Goal: Task Accomplishment & Management: Manage account settings

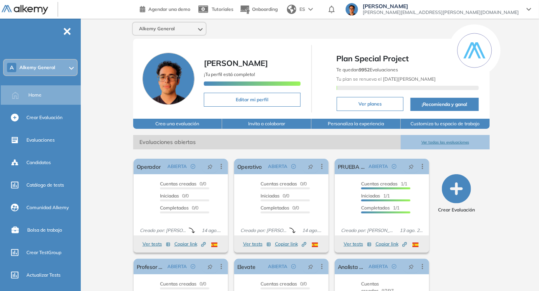
click at [516, 117] on div "Alkemy General [PERSON_NAME] ¡Tu perfil está completo! Editar mi perfil Plan Sp…" at bounding box center [311, 191] width 455 height 344
click at [25, 118] on div "Crear Evaluación" at bounding box center [42, 117] width 81 height 19
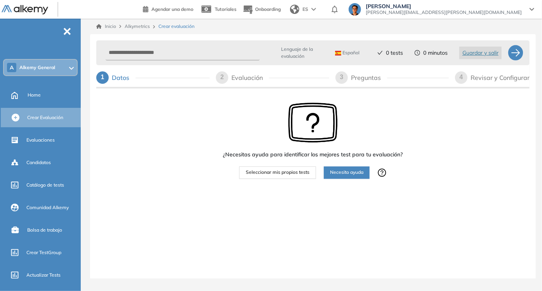
click at [272, 167] on button "Seleccionar mis propios tests" at bounding box center [277, 173] width 77 height 12
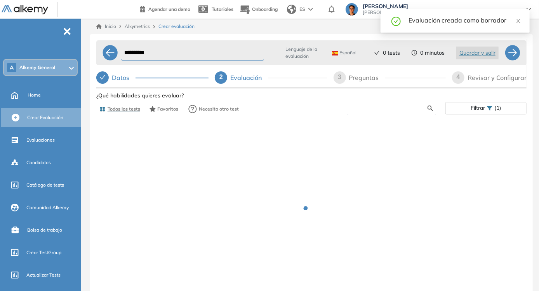
click at [395, 105] on input "text" at bounding box center [390, 108] width 75 height 7
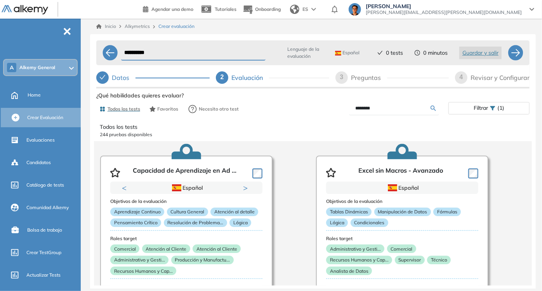
type input "********"
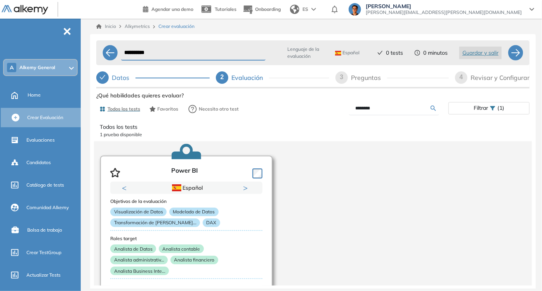
click at [240, 193] on div "Previous Portugués Español Portugués Español Portugués Next 1 2" at bounding box center [186, 188] width 152 height 12
click at [245, 191] on button "Next" at bounding box center [247, 188] width 8 height 8
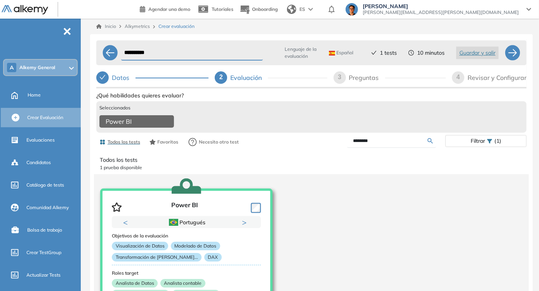
click at [244, 226] on button "Next" at bounding box center [246, 223] width 8 height 8
click at [177, 58] on input "**********" at bounding box center [192, 52] width 142 height 15
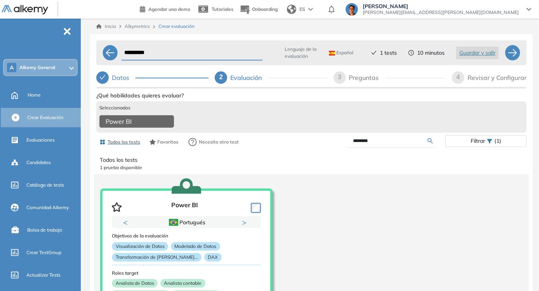
click at [177, 58] on input "**********" at bounding box center [192, 52] width 142 height 15
type input "*********"
click at [459, 78] on span "4" at bounding box center [458, 77] width 3 height 7
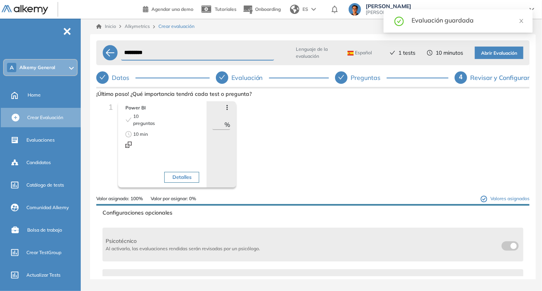
click at [226, 109] on icon at bounding box center [226, 107] width 1 height 5
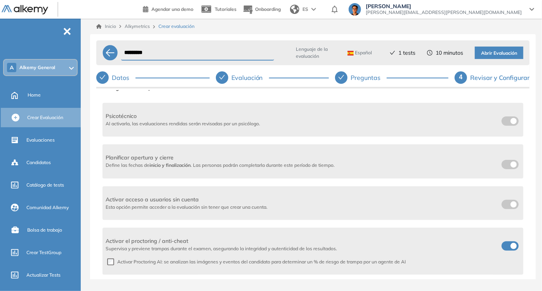
scroll to position [176, 0]
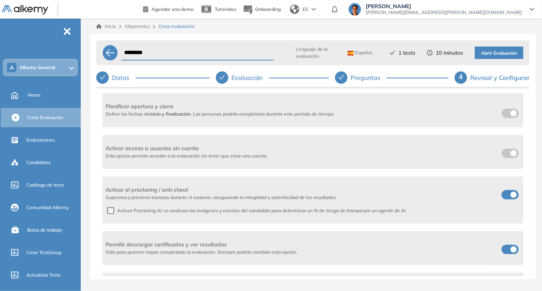
click at [513, 191] on label at bounding box center [510, 194] width 17 height 9
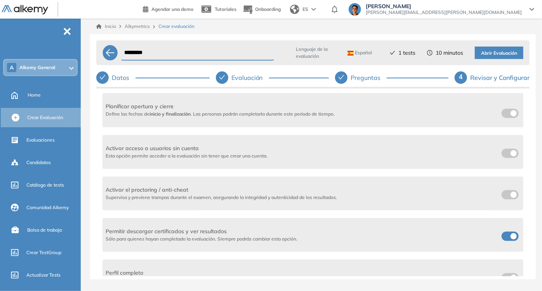
click at [510, 242] on div at bounding box center [510, 237] width 20 height 12
click at [506, 232] on label at bounding box center [510, 236] width 17 height 9
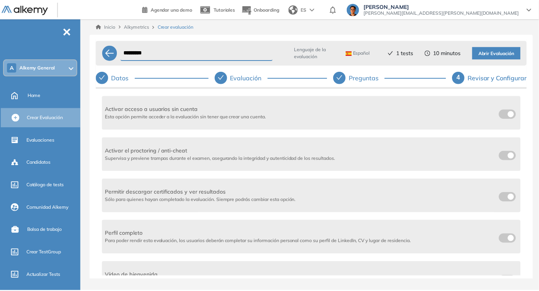
scroll to position [276, 0]
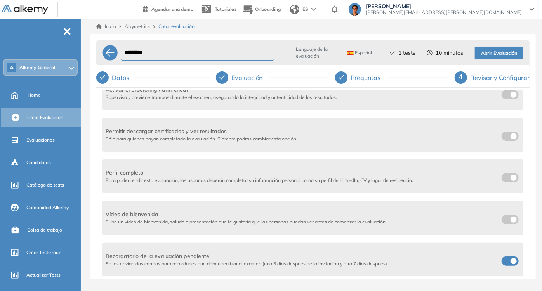
click at [508, 261] on span at bounding box center [505, 260] width 6 height 6
click at [490, 50] on span "Abrir Evaluación" at bounding box center [499, 53] width 36 height 7
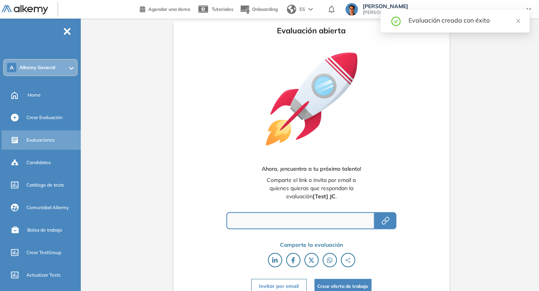
type input "**********"
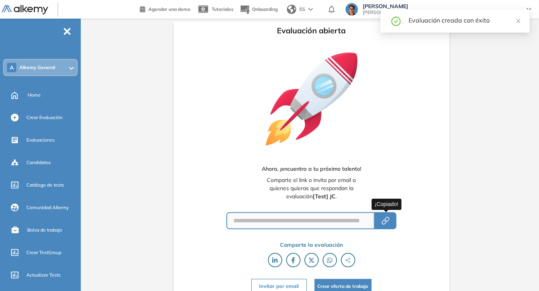
click at [386, 224] on icon "button" at bounding box center [385, 220] width 9 height 9
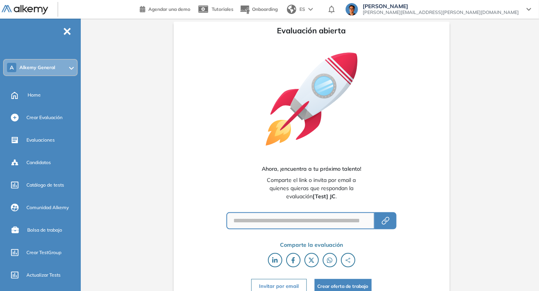
click at [187, 175] on div "**********" at bounding box center [312, 161] width 276 height 278
click at [55, 140] on div "Evaluaciones" at bounding box center [52, 140] width 53 height 13
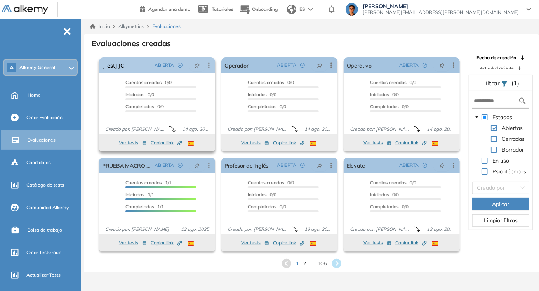
click at [209, 64] on icon at bounding box center [209, 65] width 8 height 8
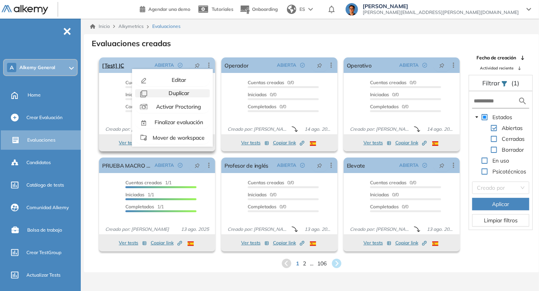
click at [184, 93] on span "Duplicar" at bounding box center [178, 93] width 22 height 7
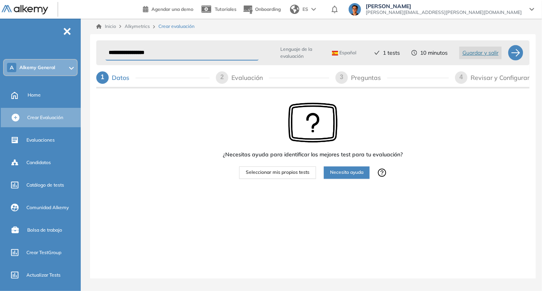
click at [279, 176] on button "Seleccionar mis propios tests" at bounding box center [277, 173] width 77 height 12
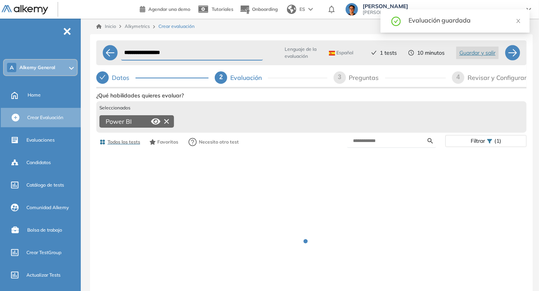
click at [137, 120] on div "Power BI" at bounding box center [136, 121] width 75 height 12
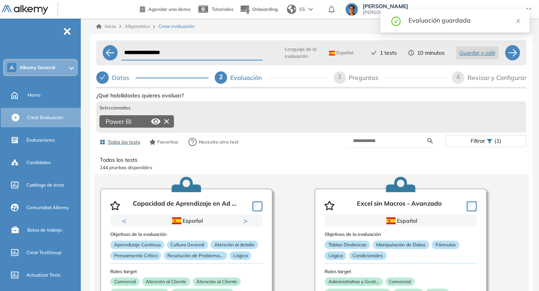
click at [168, 122] on icon at bounding box center [166, 121] width 5 height 5
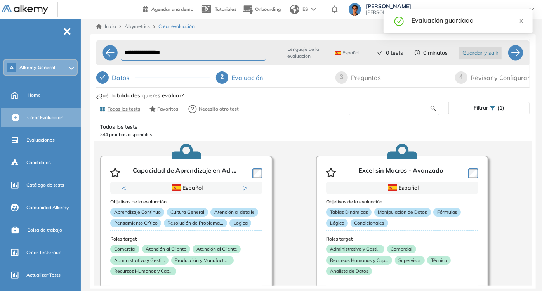
click at [385, 110] on input "text" at bounding box center [393, 108] width 76 height 7
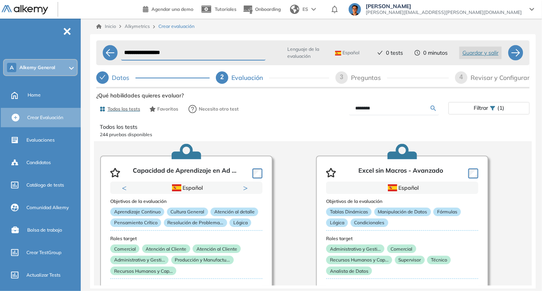
type input "********"
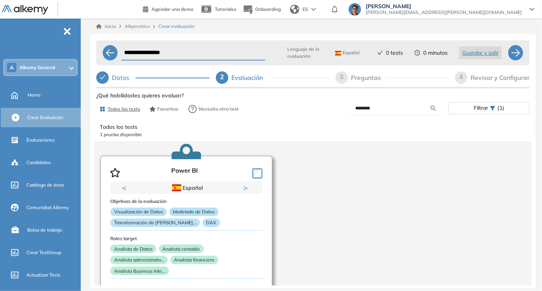
click at [247, 186] on button "Next" at bounding box center [247, 188] width 8 height 8
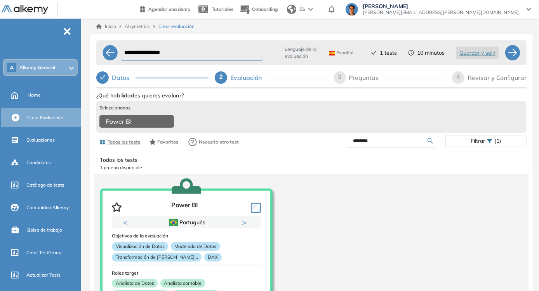
click at [460, 76] on div "4" at bounding box center [458, 77] width 12 height 12
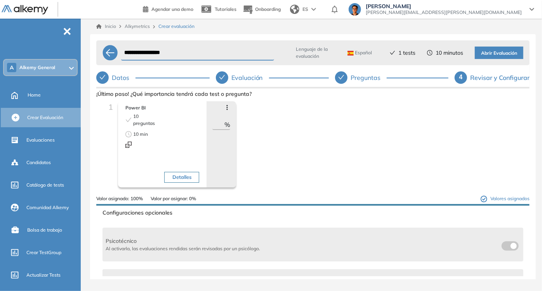
click at [226, 108] on icon at bounding box center [227, 107] width 6 height 6
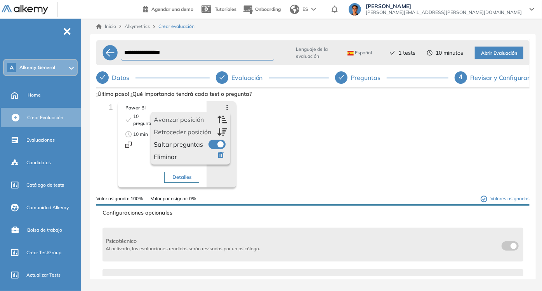
click at [226, 108] on icon at bounding box center [227, 107] width 6 height 6
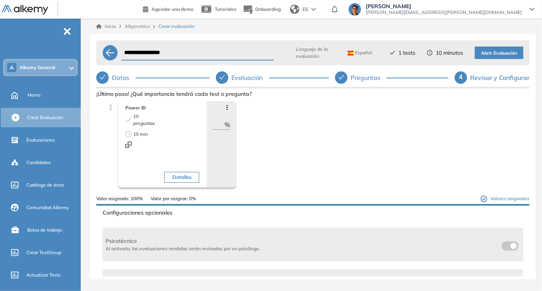
click at [234, 82] on div "Evaluación" at bounding box center [250, 77] width 38 height 12
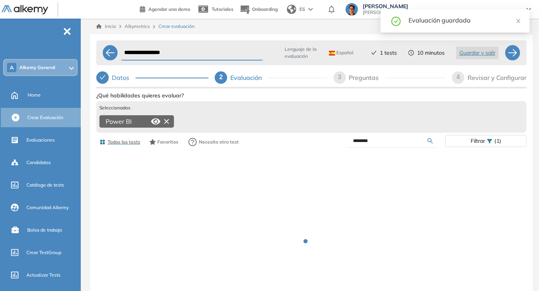
click at [167, 121] on icon at bounding box center [166, 121] width 5 height 5
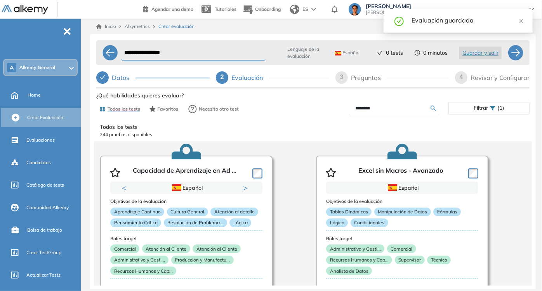
click at [412, 114] on form "********" at bounding box center [394, 109] width 90 height 14
click at [409, 110] on input "********" at bounding box center [393, 108] width 76 height 7
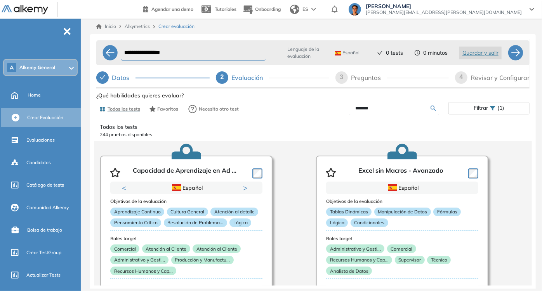
type input "********"
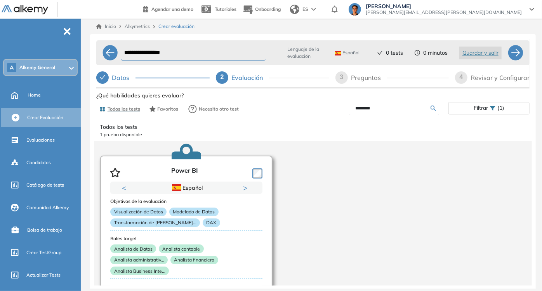
click at [247, 188] on button "Next" at bounding box center [247, 188] width 8 height 8
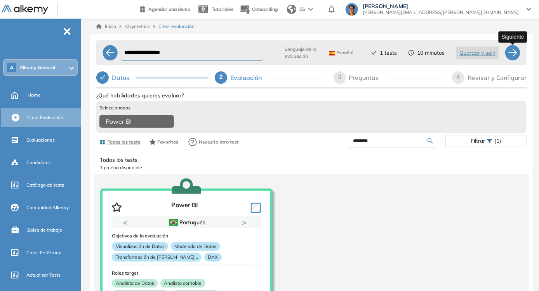
click at [509, 57] on div at bounding box center [513, 53] width 16 height 16
select select "*****"
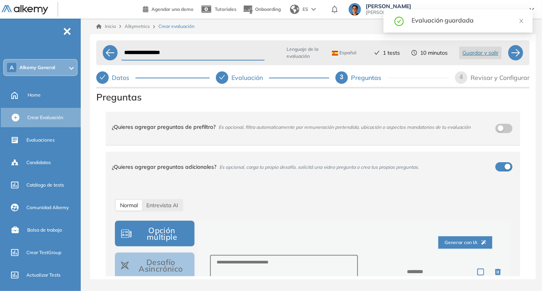
click at [507, 170] on button "button" at bounding box center [503, 166] width 17 height 9
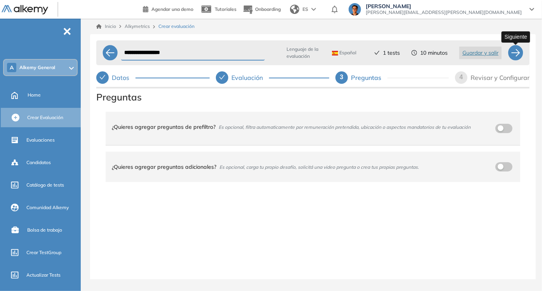
click at [516, 56] on div at bounding box center [516, 53] width 16 height 16
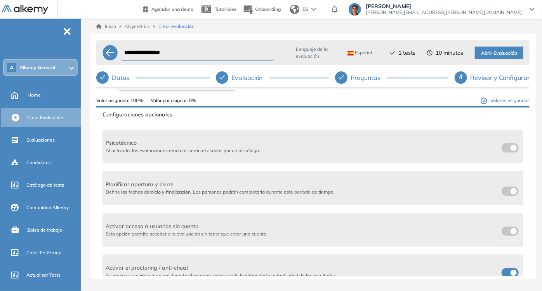
scroll to position [212, 0]
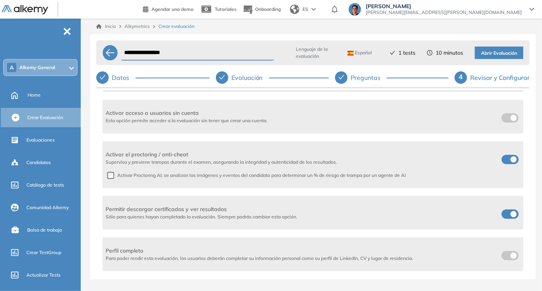
click at [496, 162] on div "Activar el proctoring / anti-cheat Supervisa y previene trampas durante el exam…" at bounding box center [313, 158] width 415 height 15
click at [506, 161] on label at bounding box center [510, 159] width 17 height 9
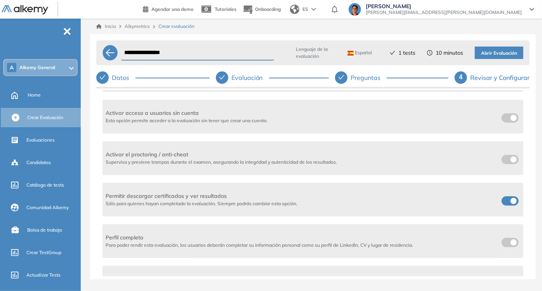
click at [509, 211] on div "Permitir descargar certificados y ver resultados Sólo para quienes hayan comple…" at bounding box center [313, 200] width 421 height 34
click at [509, 205] on div at bounding box center [510, 200] width 20 height 9
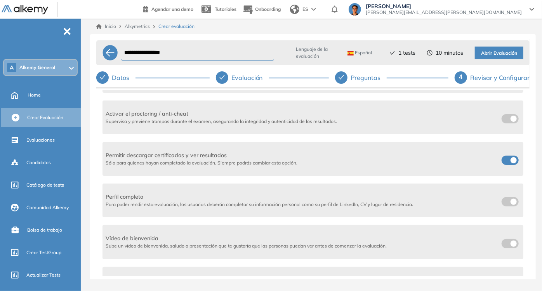
scroll to position [276, 0]
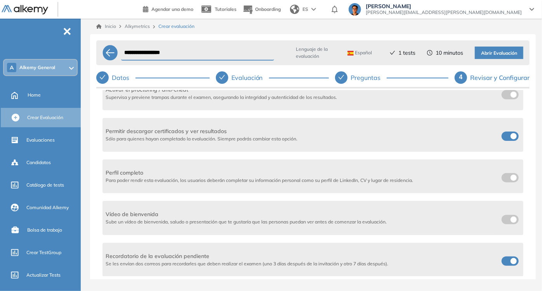
click at [507, 139] on label at bounding box center [510, 136] width 17 height 9
click at [504, 259] on span at bounding box center [505, 260] width 6 height 6
click at [491, 50] on span "Abrir Evaluación" at bounding box center [499, 53] width 36 height 7
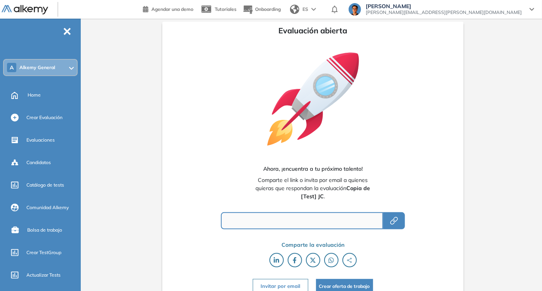
type input "**********"
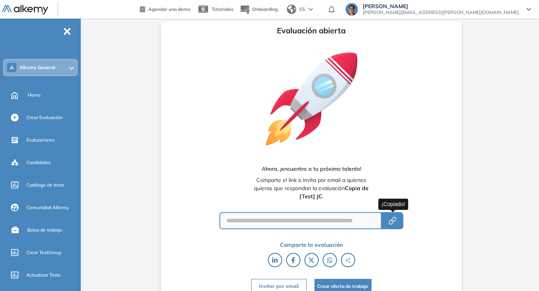
click at [395, 219] on icon "button" at bounding box center [392, 220] width 9 height 9
click at [41, 185] on span "Catálogo de tests" at bounding box center [45, 185] width 38 height 7
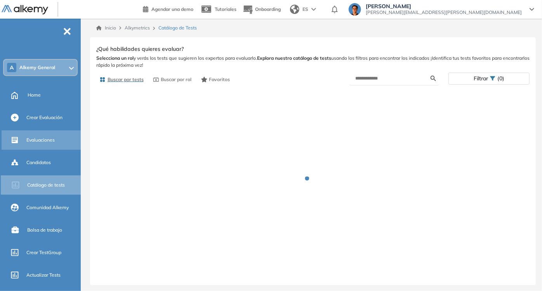
click at [44, 141] on span "Evaluaciones" at bounding box center [40, 140] width 28 height 7
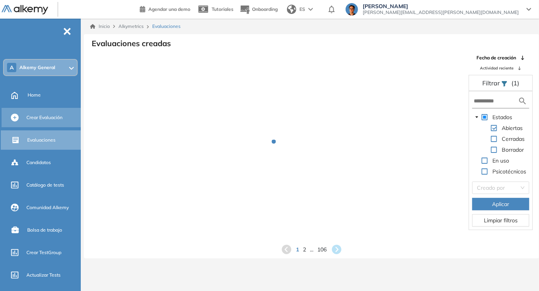
click at [45, 124] on div "Crear Evaluación" at bounding box center [42, 117] width 81 height 19
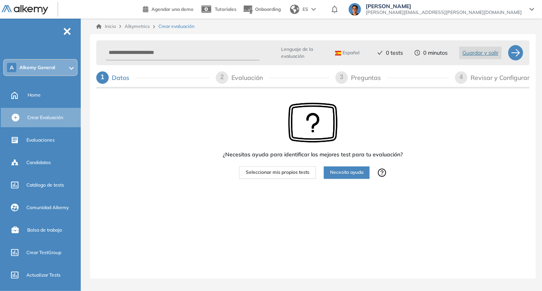
click at [346, 53] on span "Español" at bounding box center [347, 53] width 24 height 6
click at [353, 97] on li "Portugués" at bounding box center [349, 98] width 28 height 8
click at [299, 170] on span "Seleccionar mis propios tests" at bounding box center [278, 172] width 64 height 7
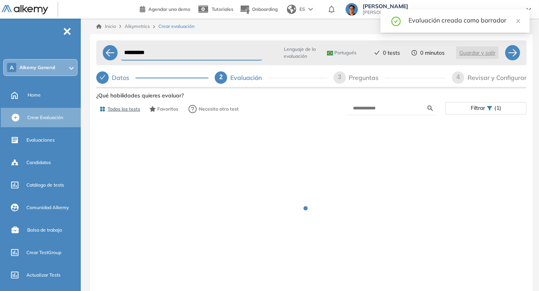
click at [338, 51] on span "Portugués" at bounding box center [342, 53] width 30 height 6
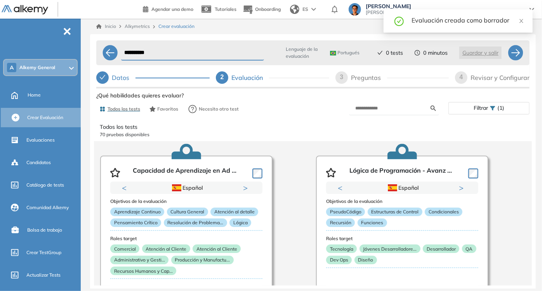
click at [109, 80] on div "Datos" at bounding box center [152, 77] width 113 height 12
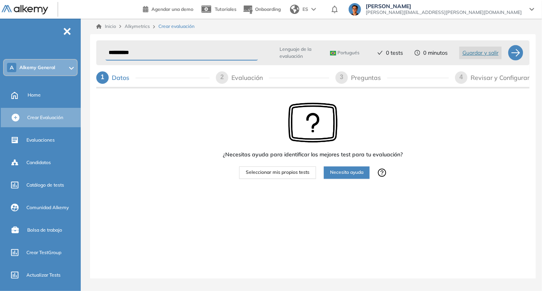
click at [334, 57] on div "Portugués" at bounding box center [346, 53] width 39 height 12
click at [353, 51] on span "Portugués" at bounding box center [345, 53] width 30 height 6
click at [250, 210] on div "¿Necesitas ayuda para identificar los mejores test para tu evaluación? Seleccio…" at bounding box center [313, 164] width 180 height 149
click at [352, 50] on span "Portugués" at bounding box center [345, 53] width 30 height 6
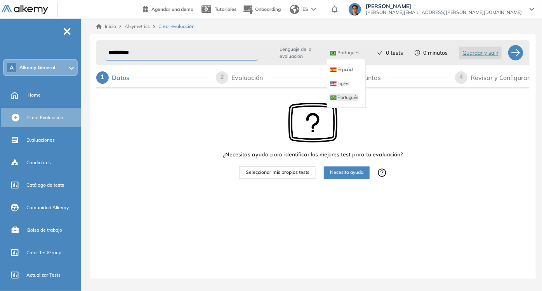
click at [353, 61] on ul "Español Inglés Portugués" at bounding box center [346, 83] width 39 height 49
click at [348, 64] on div "Español" at bounding box center [346, 70] width 38 height 14
click at [348, 66] on li "Español" at bounding box center [341, 70] width 23 height 8
click at [421, 134] on div "¿Necesitas ayuda para identificar los mejores test para tu evaluación? Seleccio…" at bounding box center [312, 164] width 433 height 149
click at [340, 53] on span "Español" at bounding box center [347, 53] width 24 height 6
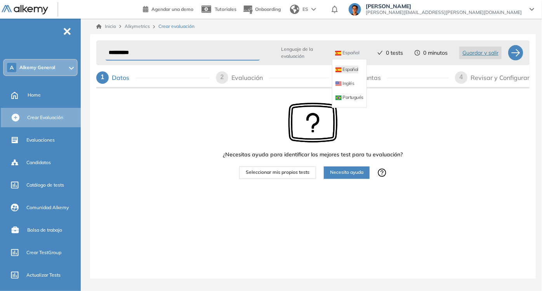
click at [344, 100] on li "Portugués" at bounding box center [349, 98] width 28 height 8
click at [277, 177] on button "Seleccionar mis propios tests" at bounding box center [277, 173] width 77 height 12
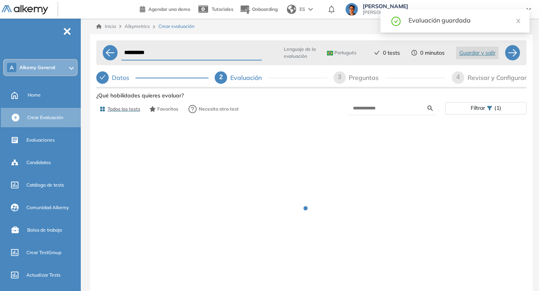
click at [392, 114] on form at bounding box center [391, 109] width 89 height 14
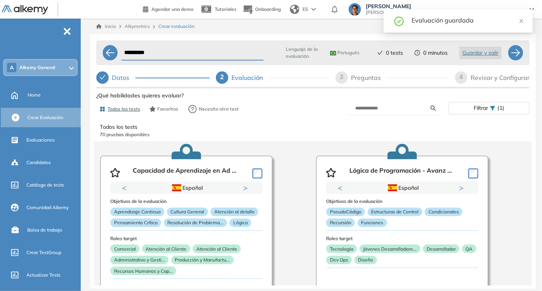
click at [389, 112] on form at bounding box center [394, 109] width 90 height 14
click at [388, 110] on input "text" at bounding box center [393, 108] width 76 height 7
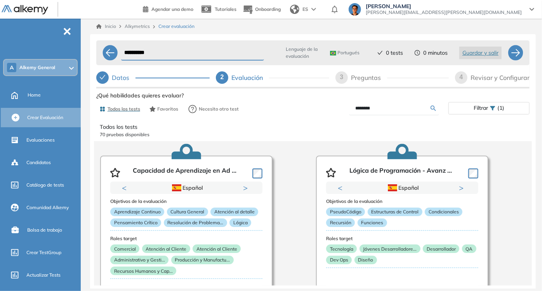
type input "********"
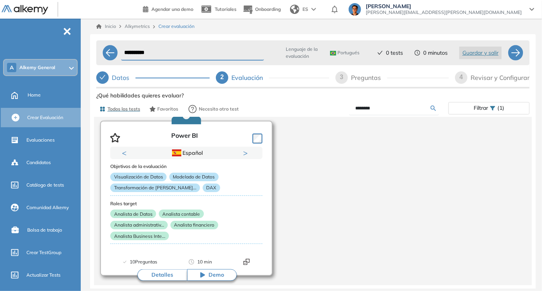
scroll to position [37, 0]
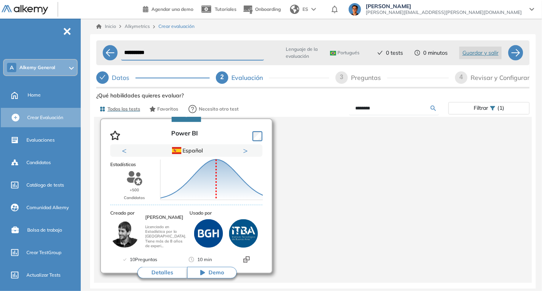
drag, startPoint x: 170, startPoint y: 148, endPoint x: 205, endPoint y: 149, distance: 35.0
click at [205, 149] on div "Puntuación 0 10 20 30 40 50 60 70 80 90 100 Promedio" at bounding box center [211, 180] width 109 height 78
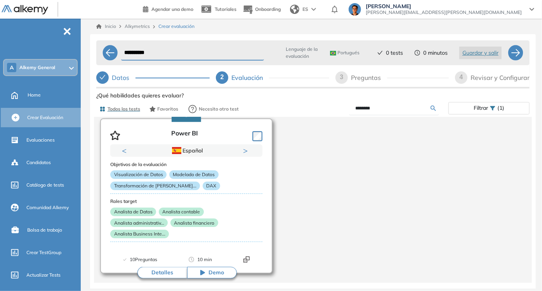
click at [247, 152] on button "Next" at bounding box center [247, 151] width 8 height 8
click at [246, 151] on button "Next" at bounding box center [247, 151] width 8 height 8
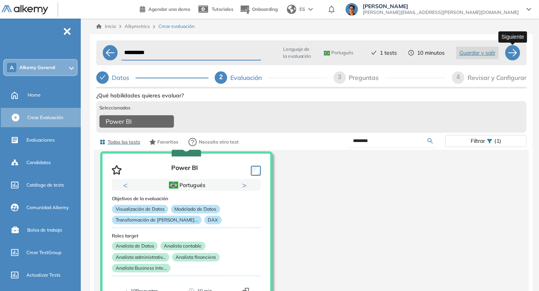
click at [508, 56] on div at bounding box center [513, 53] width 16 height 16
select select "*****"
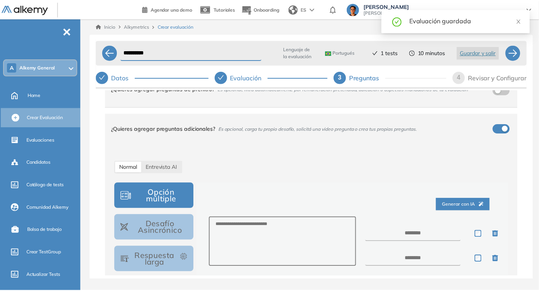
scroll to position [0, 0]
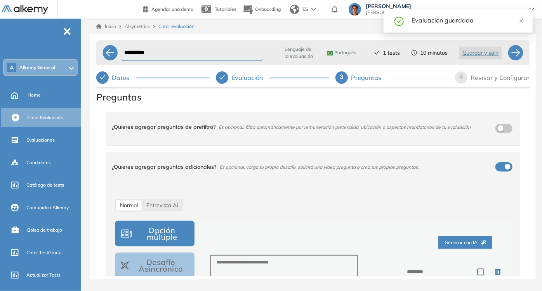
click at [499, 169] on div "¿Quieres agregar preguntas adicionales? Es opcional, carga tu propio desafío, s…" at bounding box center [308, 166] width 393 height 21
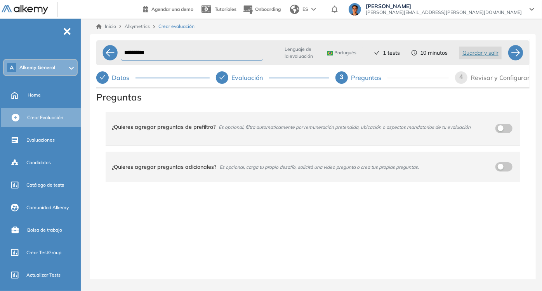
click at [258, 75] on div "Evaluación" at bounding box center [250, 77] width 38 height 12
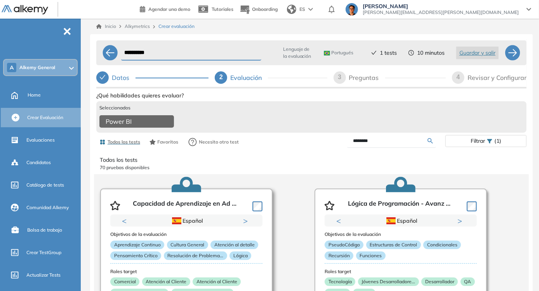
click at [247, 225] on button "Next" at bounding box center [247, 221] width 8 height 8
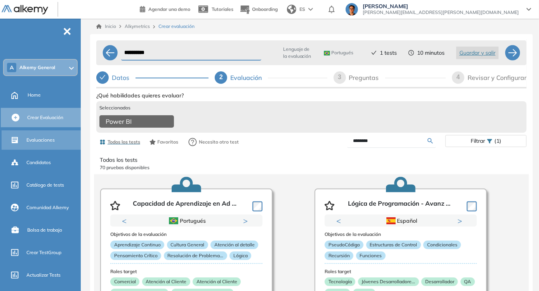
click at [63, 139] on div "Evaluaciones" at bounding box center [52, 140] width 53 height 13
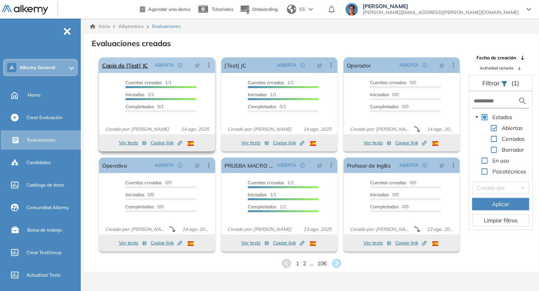
click at [210, 69] on icon at bounding box center [209, 65] width 8 height 8
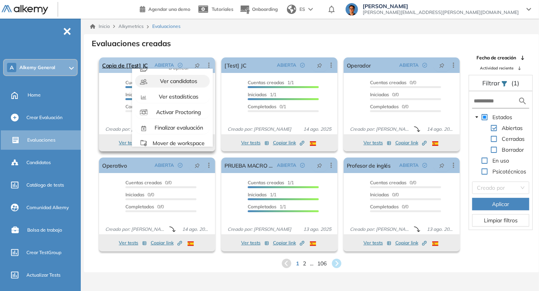
scroll to position [49, 0]
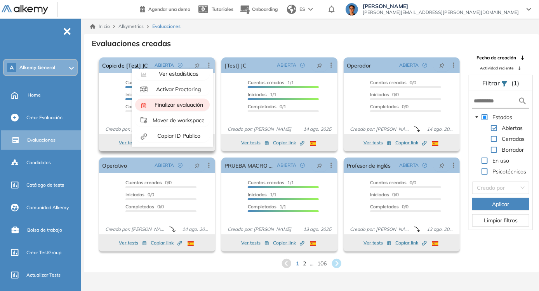
click at [189, 107] on span "Finalizar evaluación" at bounding box center [178, 104] width 50 height 7
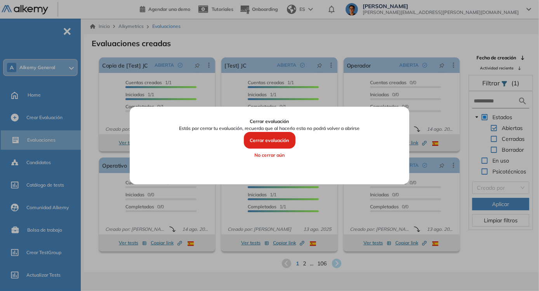
click at [280, 141] on button "Cerrar evaluación" at bounding box center [270, 140] width 52 height 17
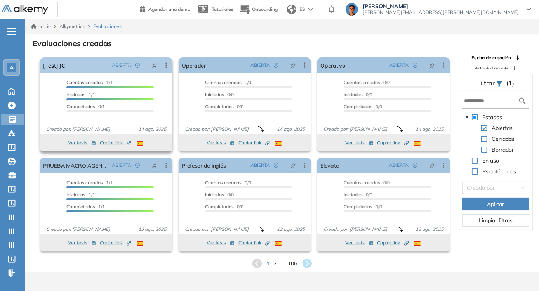
click at [168, 68] on icon at bounding box center [166, 65] width 8 height 8
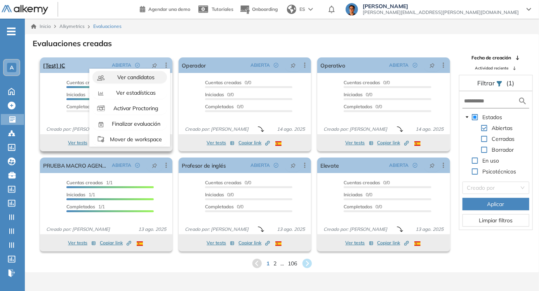
scroll to position [49, 0]
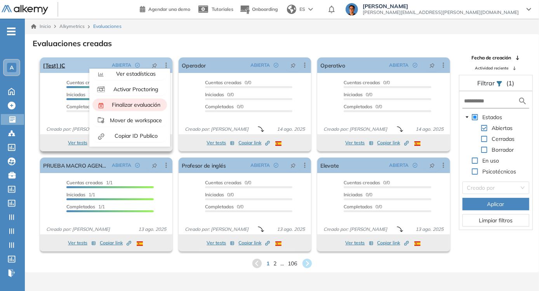
click at [145, 105] on span "Finalizar evaluación" at bounding box center [135, 104] width 50 height 7
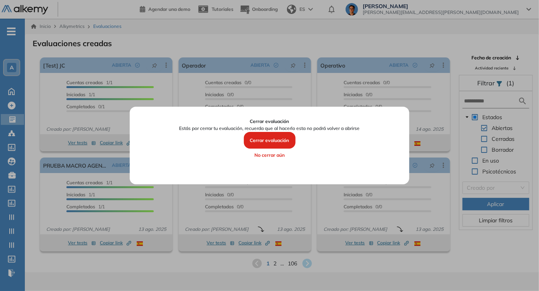
click at [250, 141] on button "Cerrar evaluación" at bounding box center [270, 140] width 52 height 17
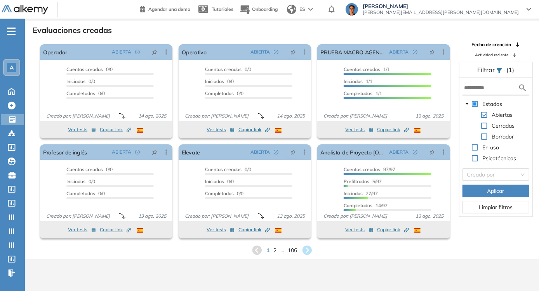
scroll to position [19, 0]
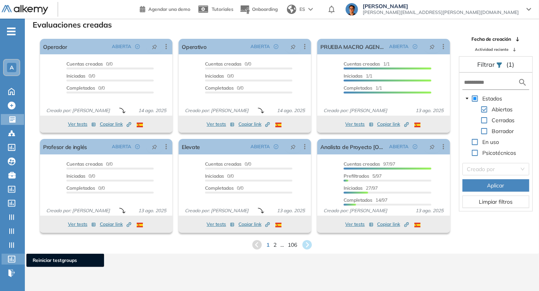
click at [8, 263] on div "Reiniciar testgroups Reiniciar testgroups" at bounding box center [13, 259] width 23 height 11
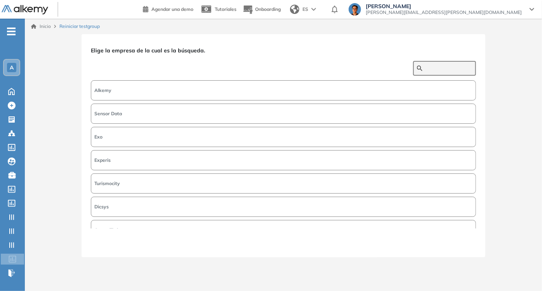
click at [426, 68] on input "text" at bounding box center [449, 68] width 47 height 7
type input "******"
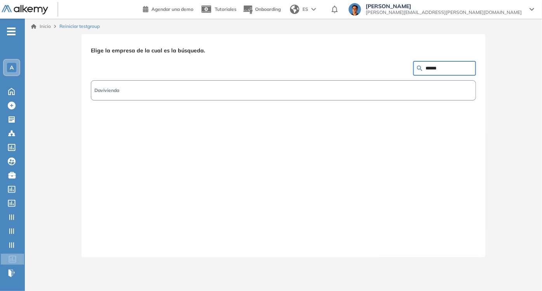
click at [425, 84] on button "Davivienda" at bounding box center [283, 90] width 385 height 20
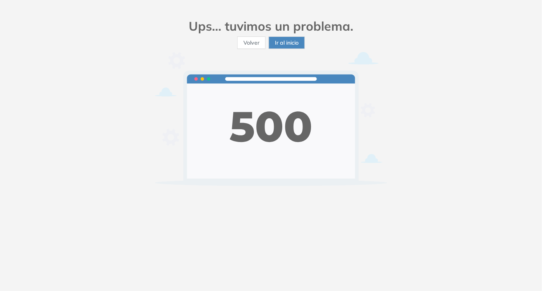
click at [280, 44] on span "Ir al inicio" at bounding box center [287, 42] width 24 height 9
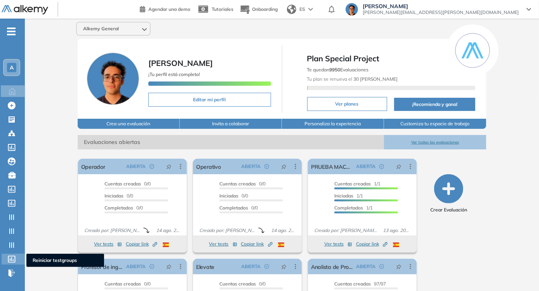
click at [10, 257] on icon at bounding box center [12, 259] width 8 height 7
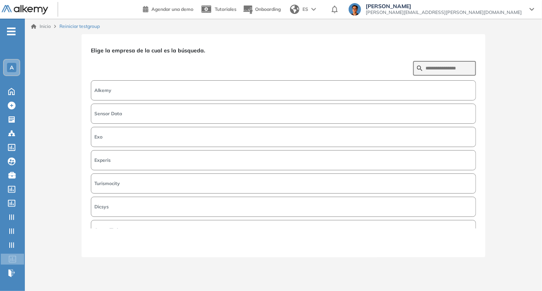
click at [301, 94] on button "Alkemy" at bounding box center [283, 90] width 385 height 20
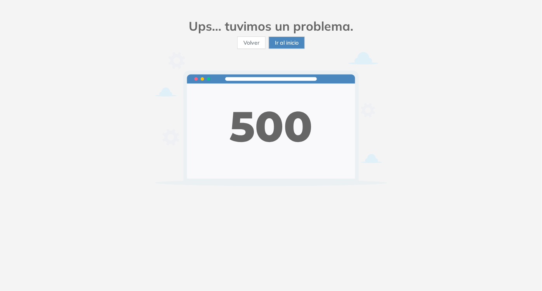
click at [15, 105] on div "Ups... tuvimos un problema. Volver Ir al inicio" at bounding box center [271, 145] width 542 height 291
click at [294, 45] on span "Ir al inicio" at bounding box center [287, 42] width 24 height 9
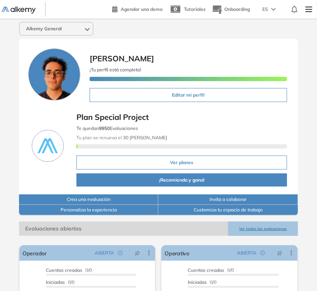
click at [11, 9] on img at bounding box center [19, 10] width 34 height 7
click at [304, 12] on img at bounding box center [308, 10] width 13 height 16
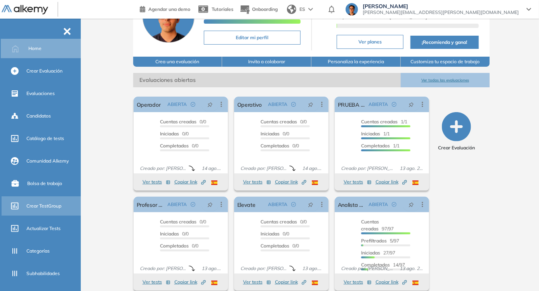
scroll to position [139, 0]
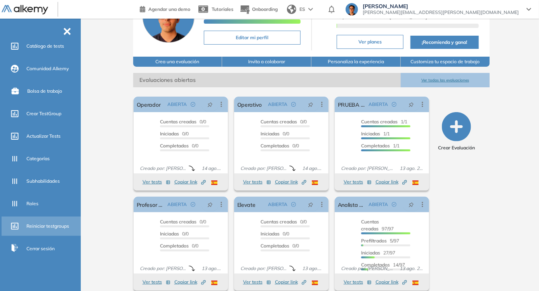
click at [43, 220] on div "Reiniciar testgroups" at bounding box center [52, 226] width 53 height 13
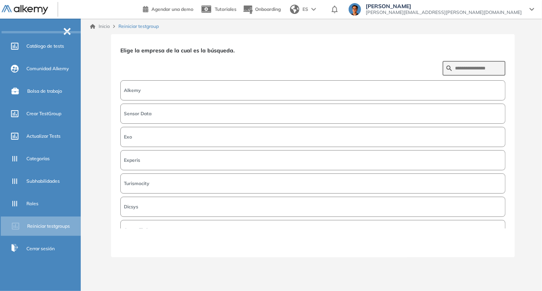
click at [64, 31] on div "Candidatos" at bounding box center [42, 23] width 81 height 19
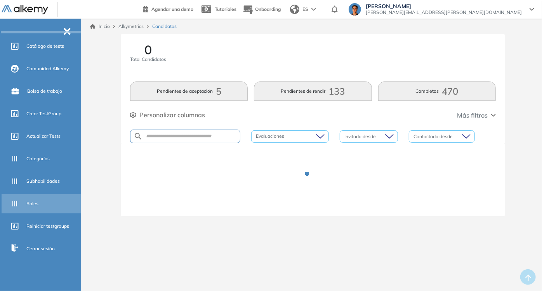
drag, startPoint x: 26, startPoint y: 228, endPoint x: 39, endPoint y: 207, distance: 25.0
click at [26, 228] on div "Reiniciar testgroups" at bounding box center [42, 226] width 81 height 19
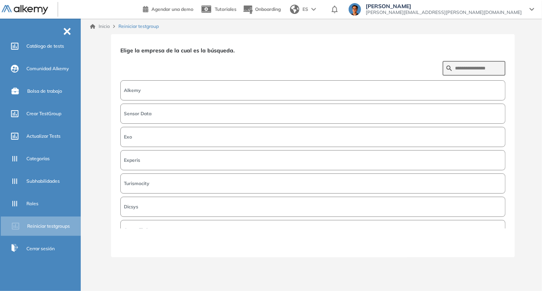
click at [372, 27] on div "Inicio Reiniciar testgroup" at bounding box center [313, 26] width 446 height 7
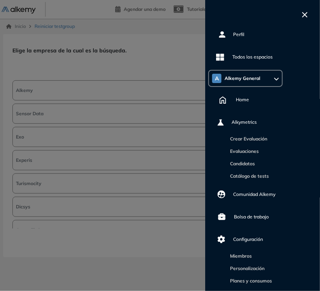
click at [306, 13] on icon "button" at bounding box center [304, 14] width 5 height 5
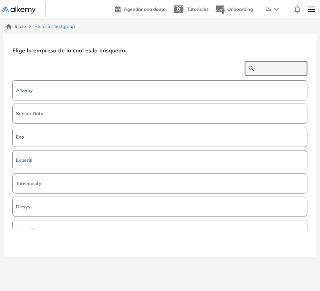
click at [257, 65] on input "text" at bounding box center [280, 68] width 47 height 7
type input "**********"
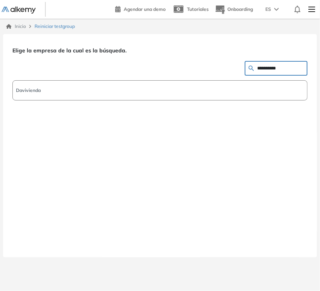
click at [181, 94] on button "Davivienda" at bounding box center [159, 90] width 295 height 20
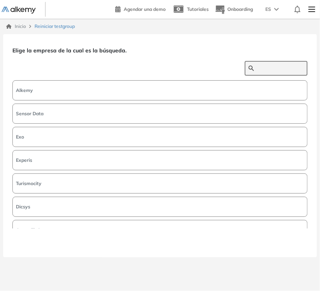
click at [271, 68] on input "text" at bounding box center [280, 68] width 47 height 7
type input "**********"
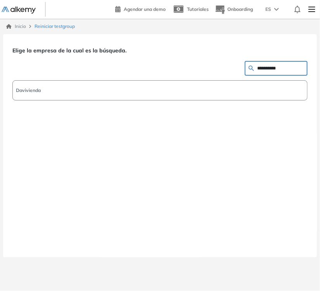
click at [282, 92] on button "Davivienda" at bounding box center [159, 90] width 295 height 20
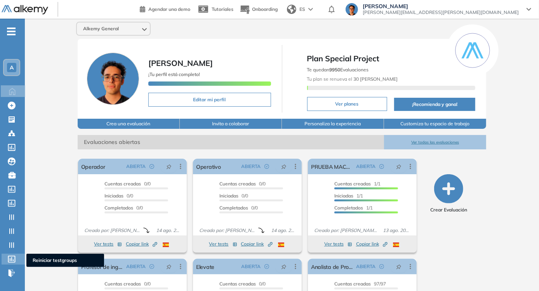
click at [12, 257] on icon at bounding box center [12, 259] width 8 height 7
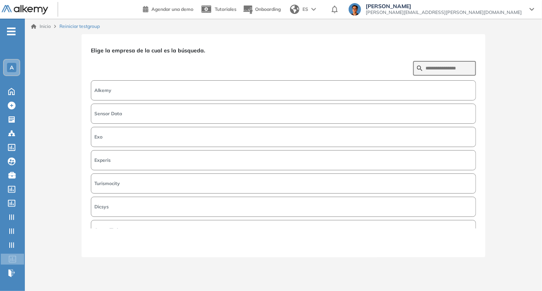
click at [157, 93] on button "Alkemy" at bounding box center [283, 90] width 385 height 20
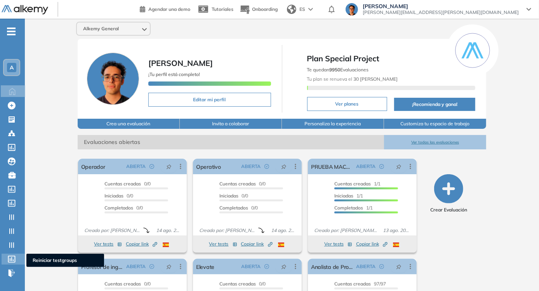
click at [14, 261] on icon at bounding box center [12, 259] width 8 height 7
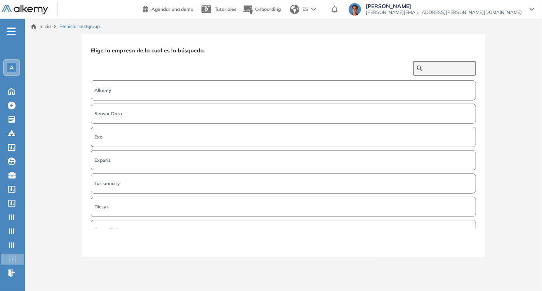
click at [439, 67] on input "text" at bounding box center [449, 68] width 47 height 7
type input "******"
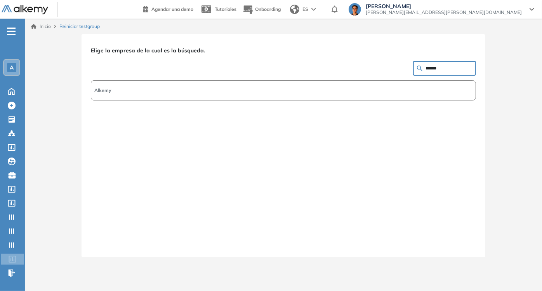
click at [334, 90] on button "Alkemy" at bounding box center [283, 90] width 385 height 20
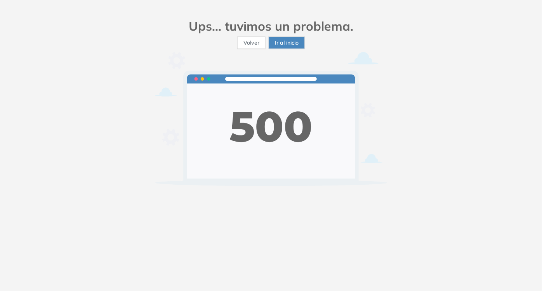
click at [462, 54] on div "Ups... tuvimos un problema. Volver Ir al inicio" at bounding box center [271, 145] width 542 height 291
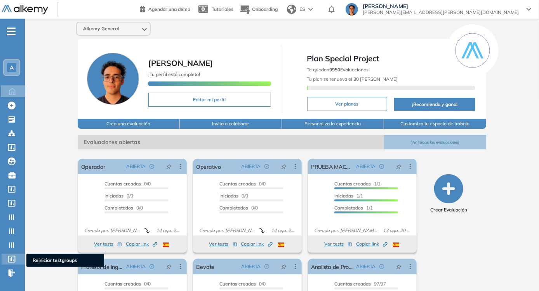
click at [15, 259] on icon at bounding box center [11, 259] width 7 height 7
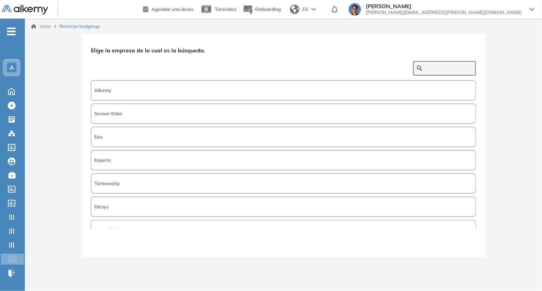
click at [426, 68] on input "text" at bounding box center [449, 68] width 47 height 7
type input "**********"
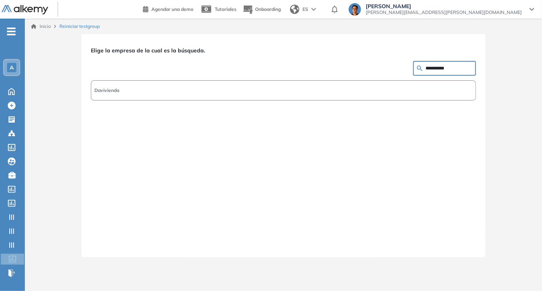
click at [370, 93] on button "Davivienda" at bounding box center [283, 90] width 385 height 20
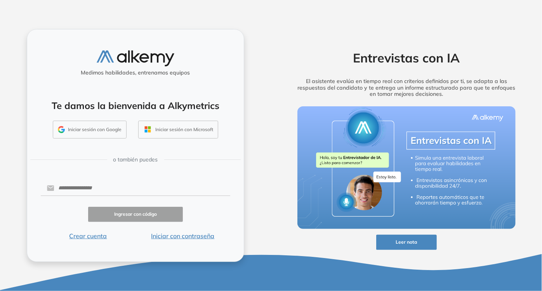
click at [125, 134] on button "Iniciar sesión con Google" at bounding box center [90, 130] width 74 height 18
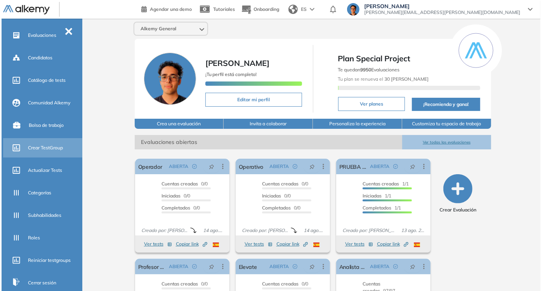
scroll to position [106, 0]
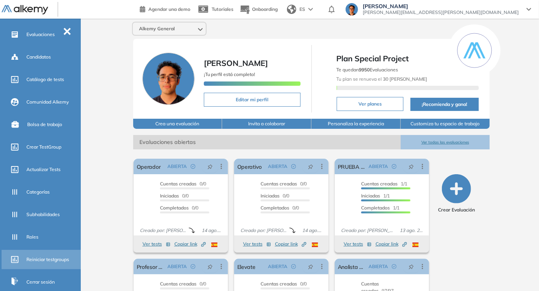
click at [56, 263] on div "Reiniciar testgroups" at bounding box center [52, 259] width 53 height 13
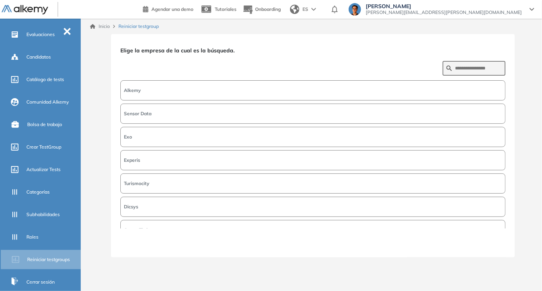
click at [340, 95] on button "Alkemy" at bounding box center [312, 90] width 385 height 20
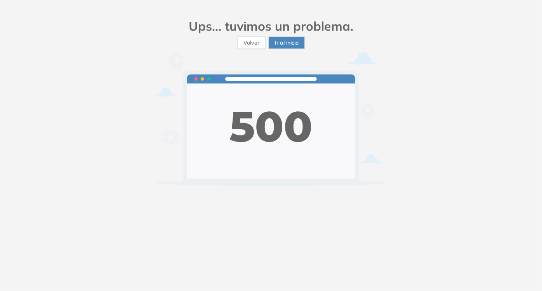
click at [455, 170] on div "Ups... tuvimos un problema. Volver Ir al inicio" at bounding box center [271, 145] width 542 height 291
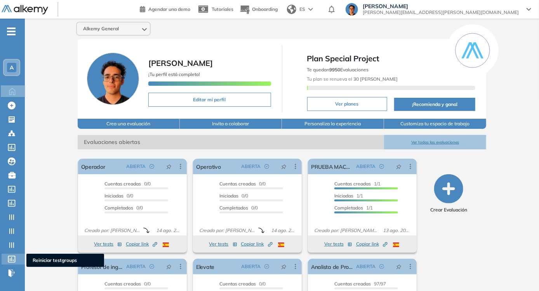
click at [14, 260] on icon at bounding box center [12, 259] width 8 height 7
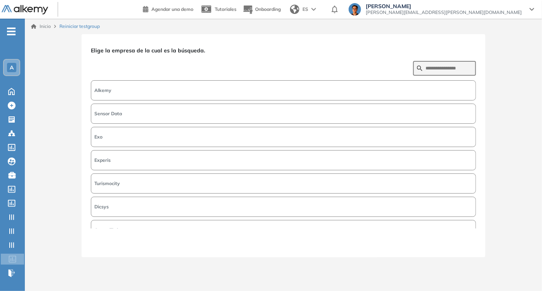
click at [176, 143] on button "Exo" at bounding box center [283, 137] width 385 height 20
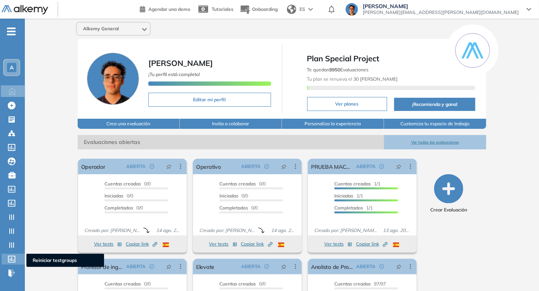
click at [23, 255] on div "Reiniciar testgroups Reiniciar testgroups" at bounding box center [13, 259] width 23 height 11
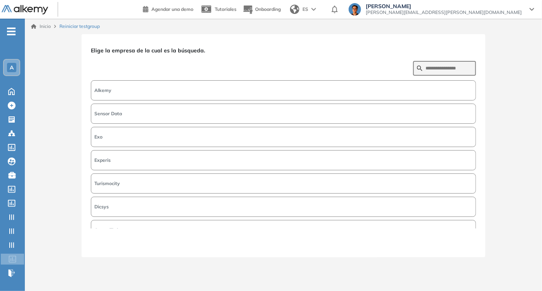
click at [137, 89] on button "Alkemy" at bounding box center [283, 90] width 385 height 20
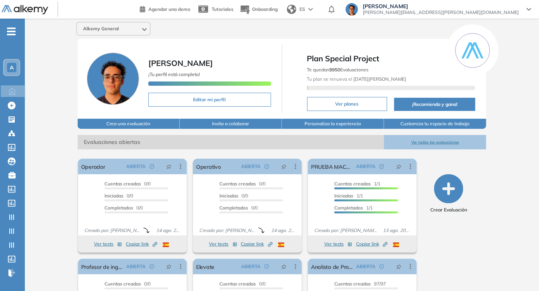
click at [53, 25] on div "Alkemy General Juan Carlos Ojeda ¡Tu perfil está completo! Editar mi perfil Pla…" at bounding box center [282, 191] width 514 height 344
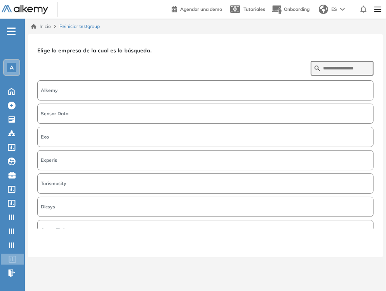
click at [118, 92] on button "Alkemy" at bounding box center [205, 90] width 336 height 20
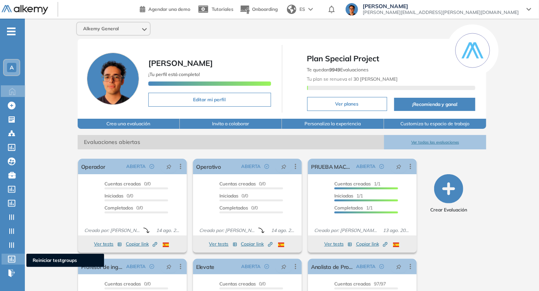
click at [13, 258] on icon at bounding box center [12, 259] width 8 height 7
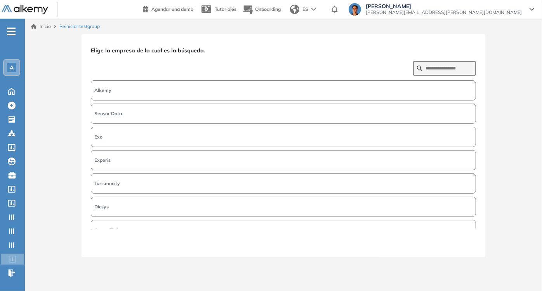
click at [254, 96] on button "Alkemy" at bounding box center [283, 90] width 385 height 20
